Goal: Task Accomplishment & Management: Use online tool/utility

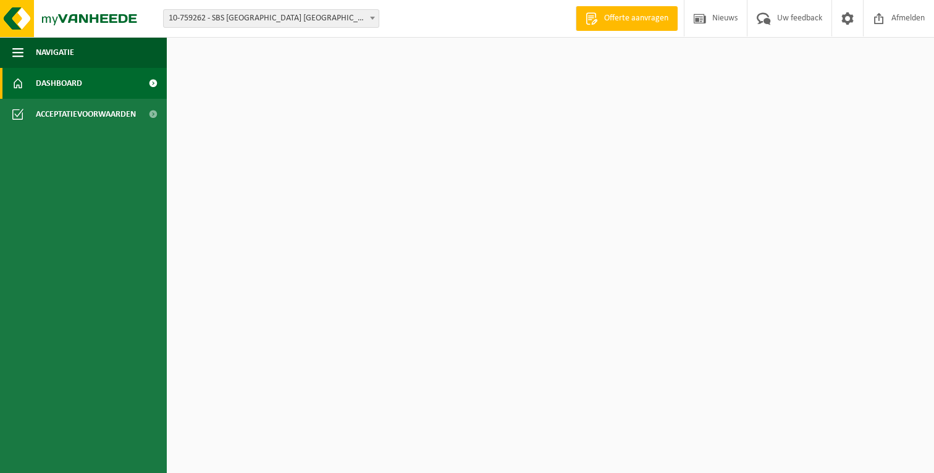
click at [239, 24] on span "10-759262 - SBS [GEOGRAPHIC_DATA] [GEOGRAPHIC_DATA]/GERT LATE NIGHT - [GEOGRAPH…" at bounding box center [271, 18] width 215 height 17
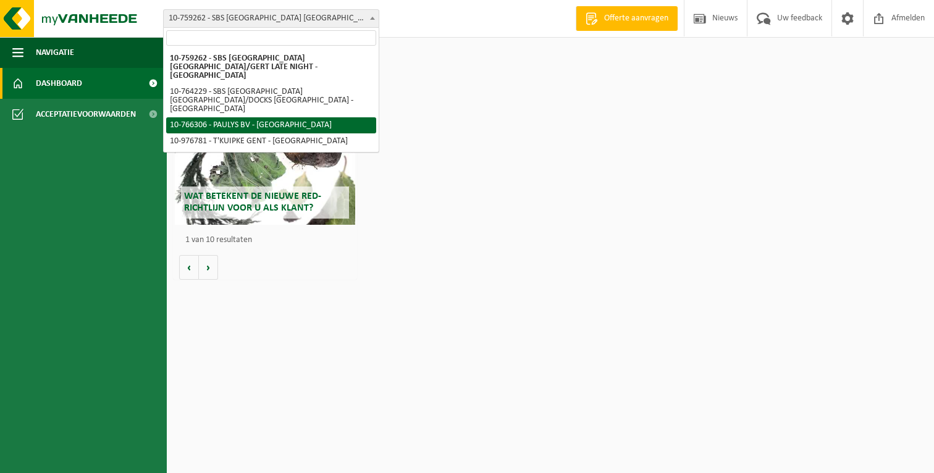
select select "19591"
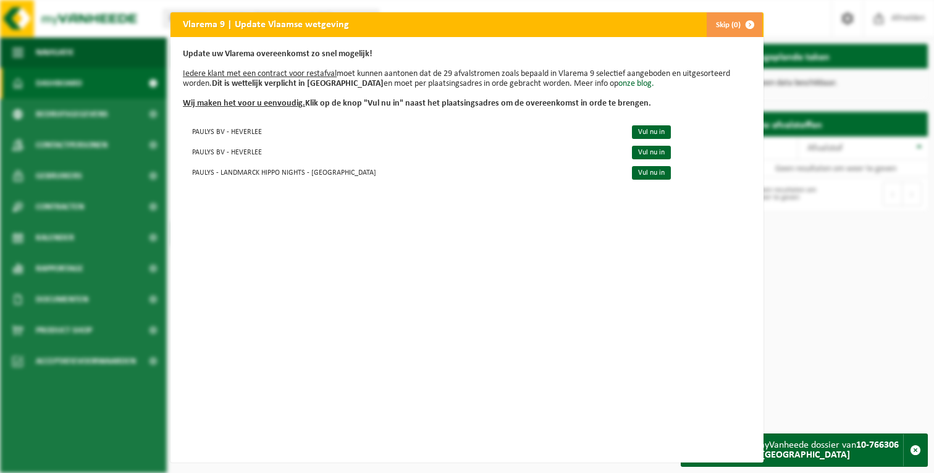
click at [729, 28] on button "Skip (0)" at bounding box center [734, 24] width 56 height 25
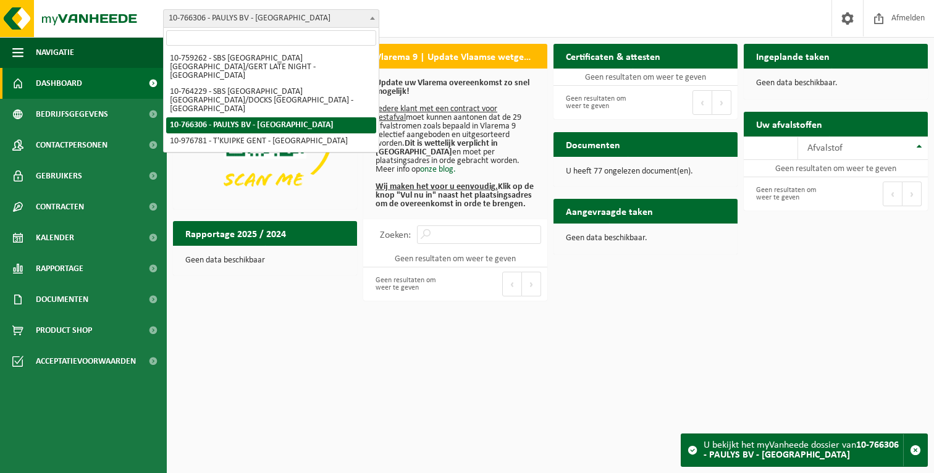
click at [281, 23] on span "10-766306 - PAULYS BV - [GEOGRAPHIC_DATA]" at bounding box center [271, 18] width 215 height 17
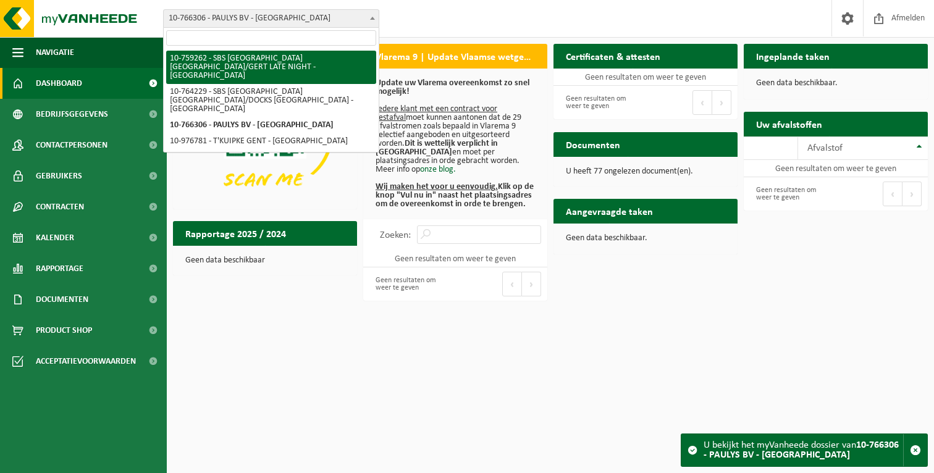
click at [308, 15] on span "10-766306 - PAULYS BV - [GEOGRAPHIC_DATA]" at bounding box center [271, 18] width 215 height 17
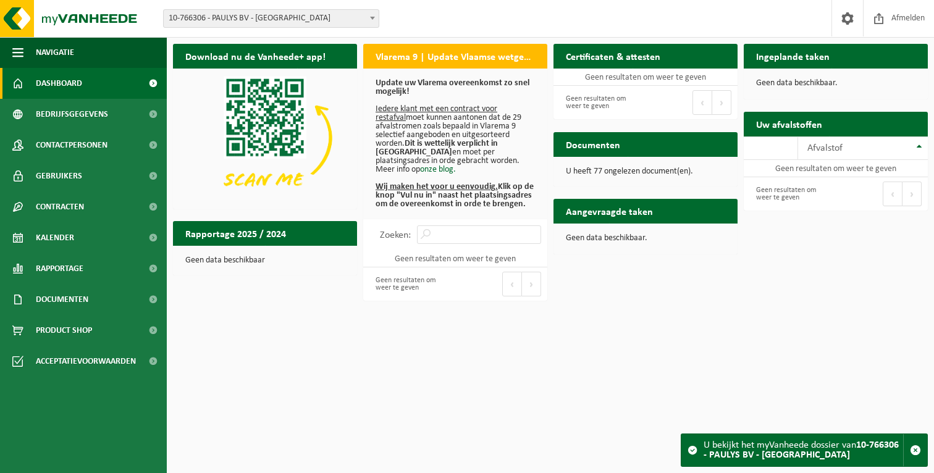
click at [308, 15] on span "10-766306 - PAULYS BV - [GEOGRAPHIC_DATA]" at bounding box center [271, 18] width 215 height 17
click at [264, 15] on span "10-766306 - PAULYS BV - [GEOGRAPHIC_DATA]" at bounding box center [271, 18] width 215 height 17
click at [266, 13] on span "10-766306 - PAULYS BV - [GEOGRAPHIC_DATA]" at bounding box center [271, 18] width 215 height 17
click at [67, 244] on span "Kalender" at bounding box center [55, 237] width 38 height 31
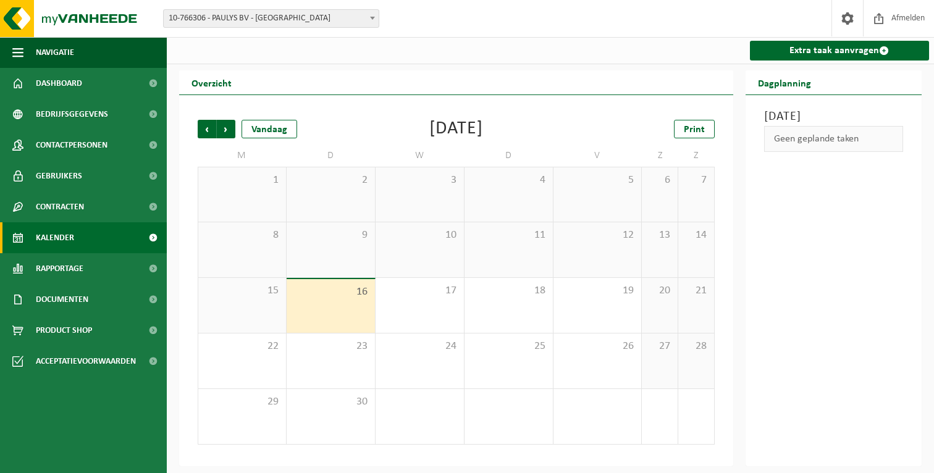
click at [232, 295] on span "15" at bounding box center [242, 291] width 75 height 14
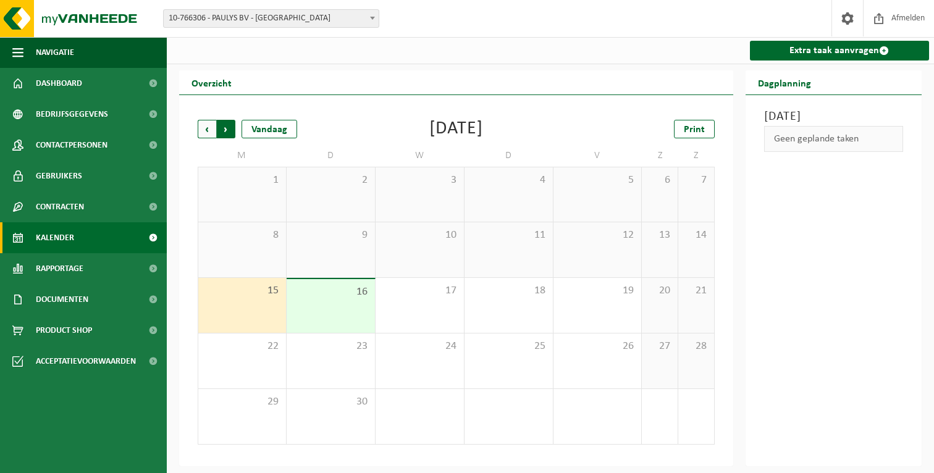
click at [206, 129] on span "Vorige" at bounding box center [207, 129] width 19 height 19
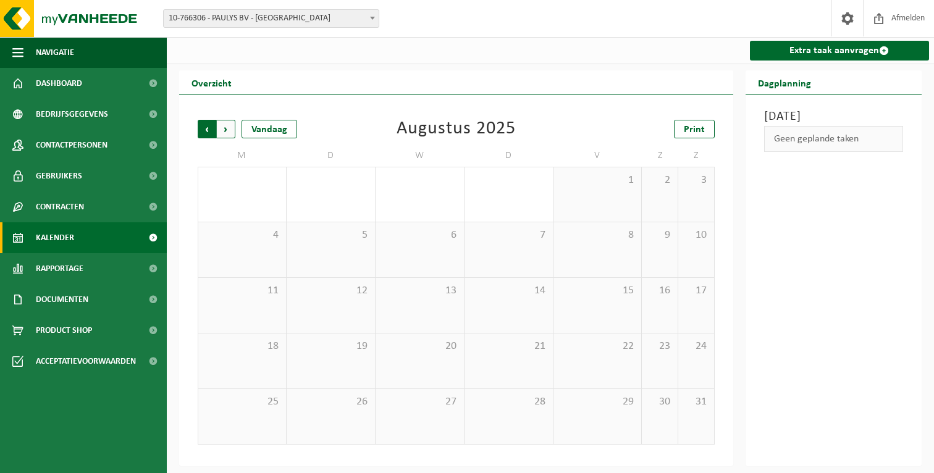
click at [230, 129] on span "Volgende" at bounding box center [226, 129] width 19 height 19
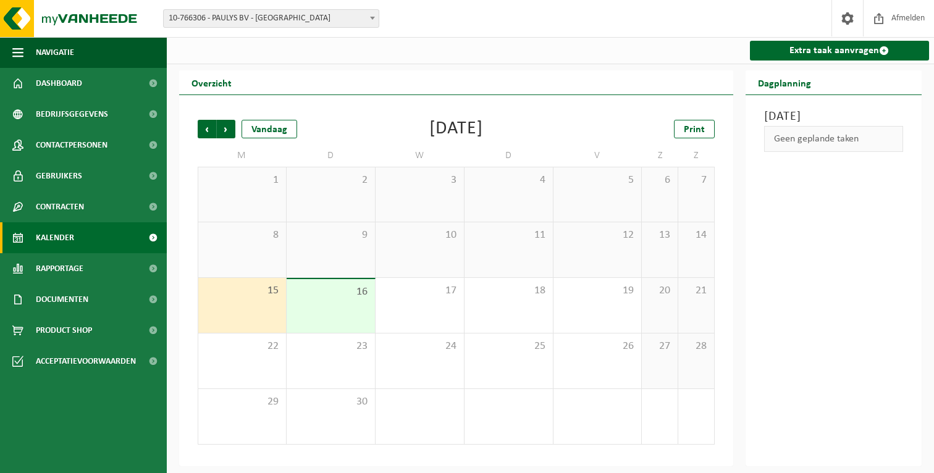
click at [265, 12] on span "10-766306 - PAULYS BV - [GEOGRAPHIC_DATA]" at bounding box center [271, 18] width 215 height 17
click at [109, 114] on link "Bedrijfsgegevens" at bounding box center [83, 114] width 167 height 31
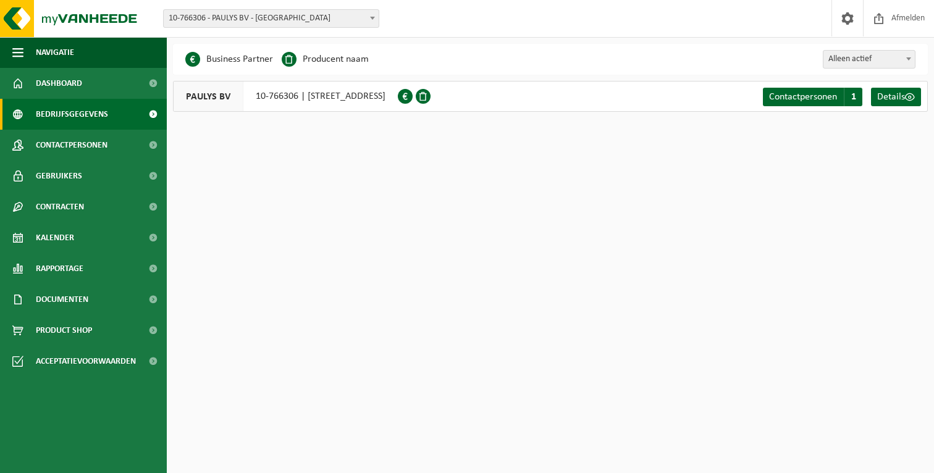
click at [203, 17] on span "10-766306 - PAULYS BV - [GEOGRAPHIC_DATA]" at bounding box center [271, 18] width 215 height 17
click at [271, 17] on span "10-766306 - PAULYS BV - [GEOGRAPHIC_DATA]" at bounding box center [271, 18] width 215 height 17
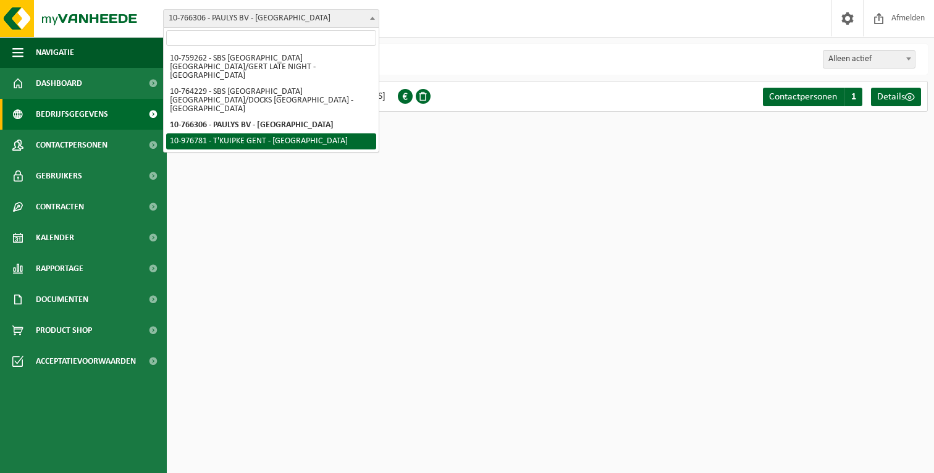
select select "159072"
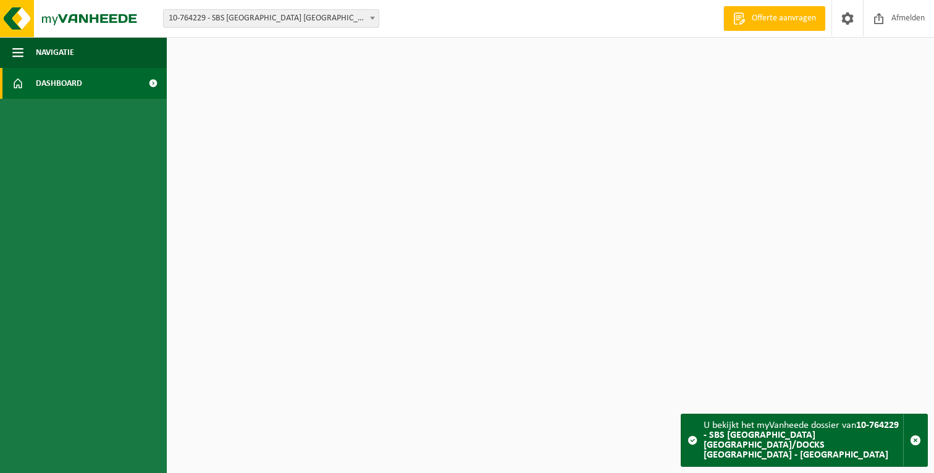
click at [264, 23] on span "10-764229 - SBS [GEOGRAPHIC_DATA] [GEOGRAPHIC_DATA]/DOCKS [GEOGRAPHIC_DATA] - […" at bounding box center [271, 18] width 215 height 17
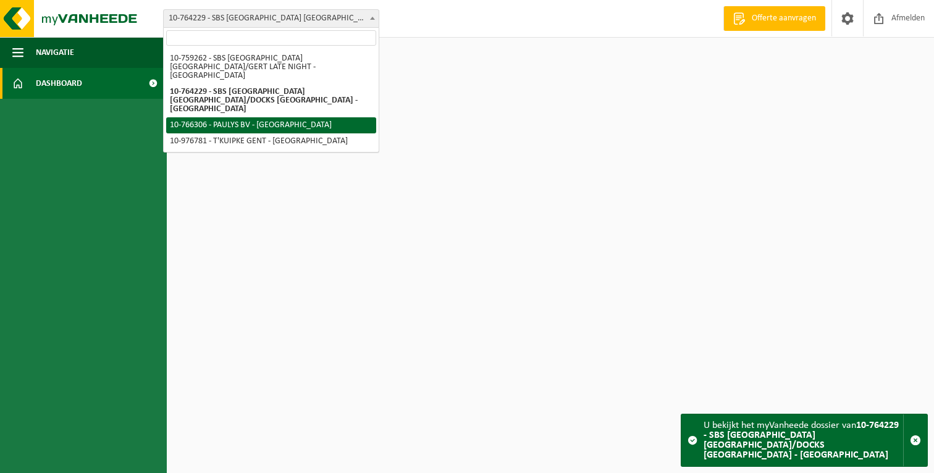
select select "19591"
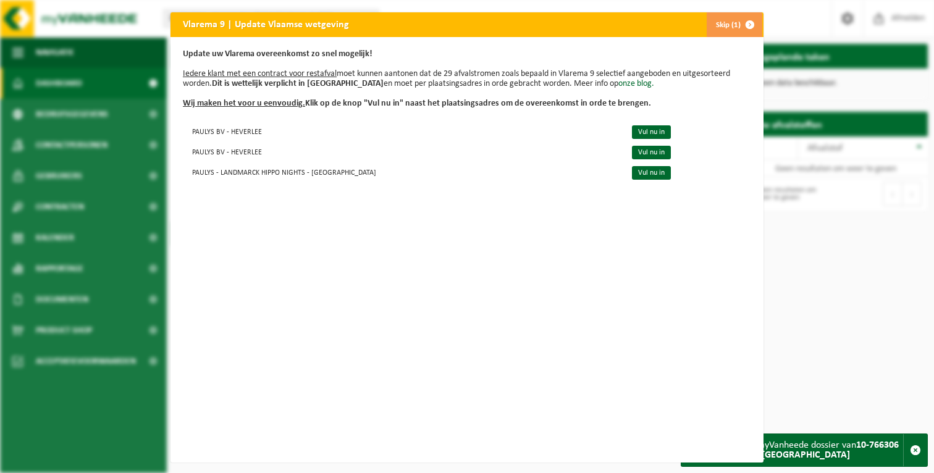
click at [725, 23] on button "Skip (1)" at bounding box center [734, 24] width 56 height 25
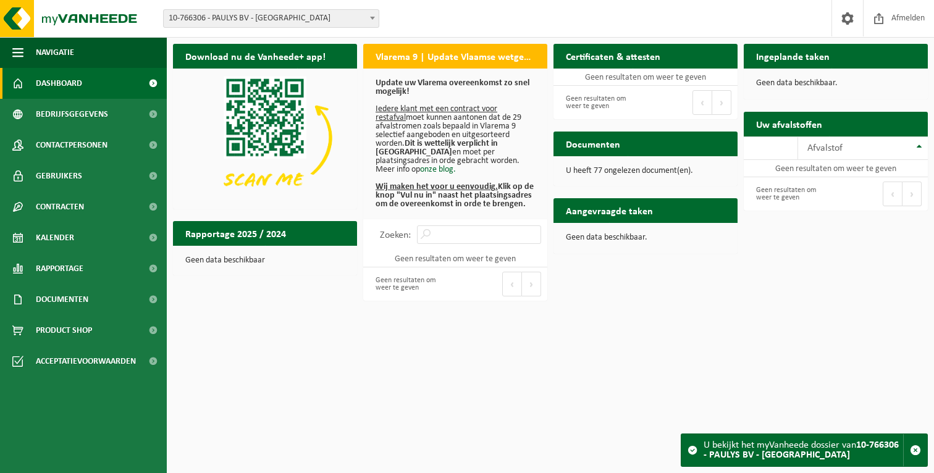
click at [230, 18] on span "10-766306 - PAULYS BV - [GEOGRAPHIC_DATA]" at bounding box center [271, 18] width 215 height 17
click at [222, 21] on span "10-766306 - PAULYS BV - [GEOGRAPHIC_DATA]" at bounding box center [271, 18] width 215 height 17
click at [60, 117] on span "Bedrijfsgegevens" at bounding box center [72, 114] width 72 height 31
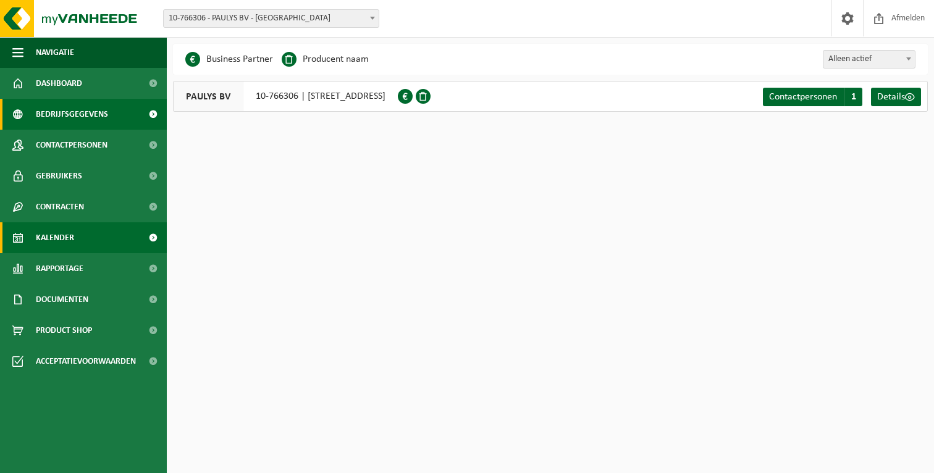
click at [59, 238] on span "Kalender" at bounding box center [55, 237] width 38 height 31
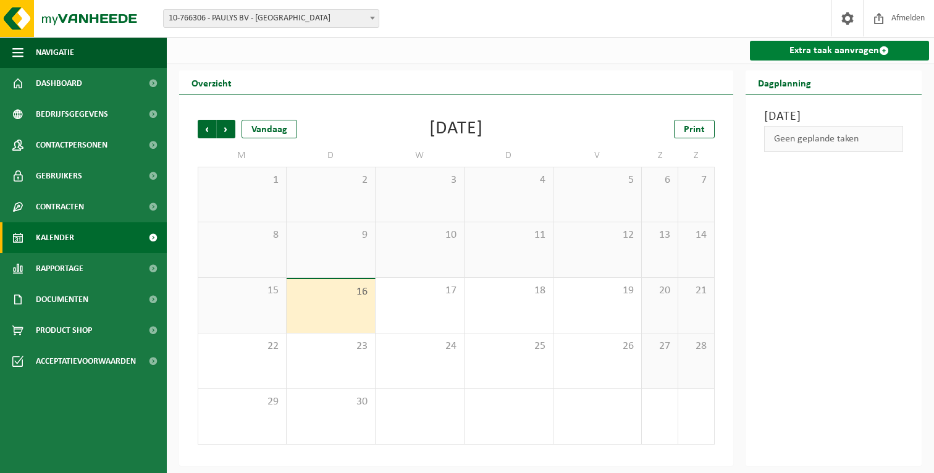
click at [782, 59] on link "Extra taak aanvragen" at bounding box center [840, 51] width 180 height 20
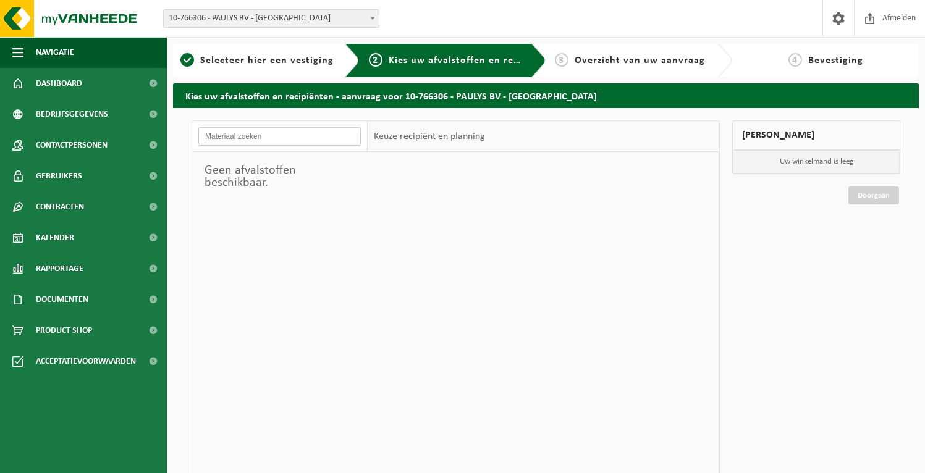
click at [266, 142] on input "text" at bounding box center [279, 136] width 163 height 19
click at [445, 188] on div at bounding box center [544, 337] width 352 height 371
